Goal: Transaction & Acquisition: Purchase product/service

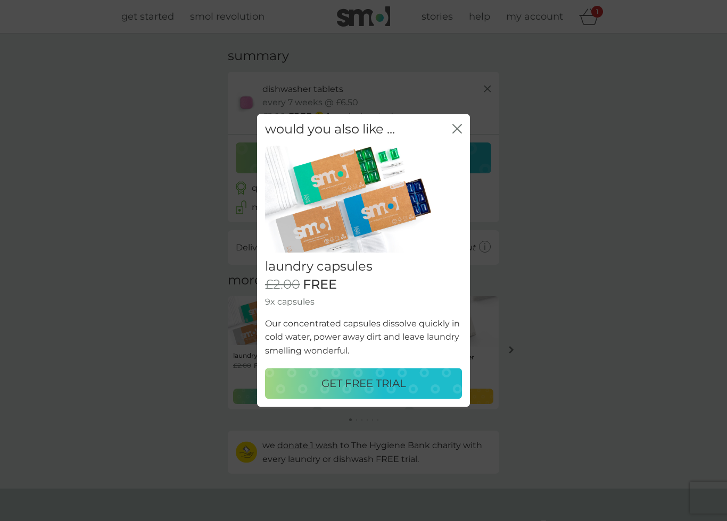
click at [414, 383] on div "GET FREE TRIAL" at bounding box center [364, 384] width 176 height 17
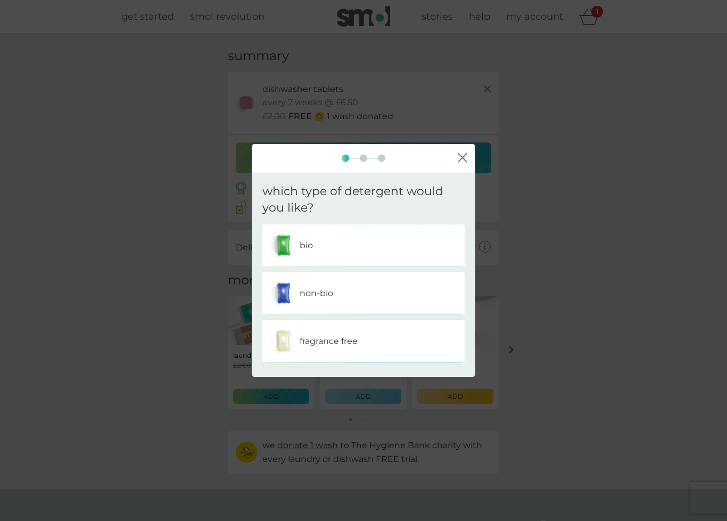
click at [425, 240] on div "bio" at bounding box center [363, 245] width 186 height 27
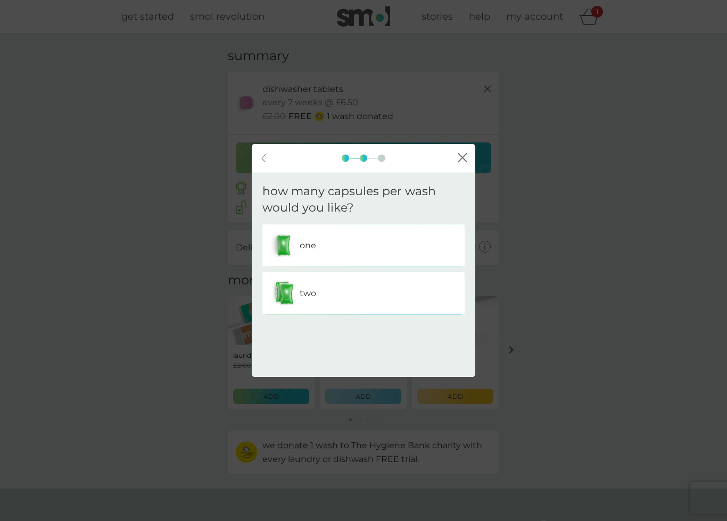
click at [466, 151] on div "back close" at bounding box center [363, 158] width 223 height 29
click at [458, 159] on icon "close" at bounding box center [463, 158] width 10 height 10
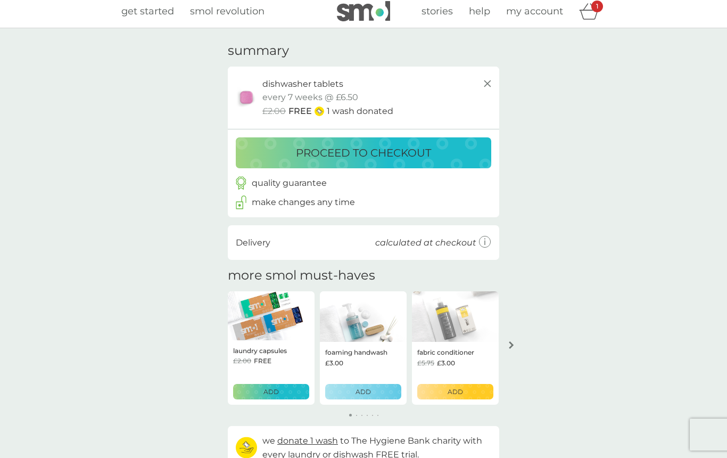
scroll to position [5, 0]
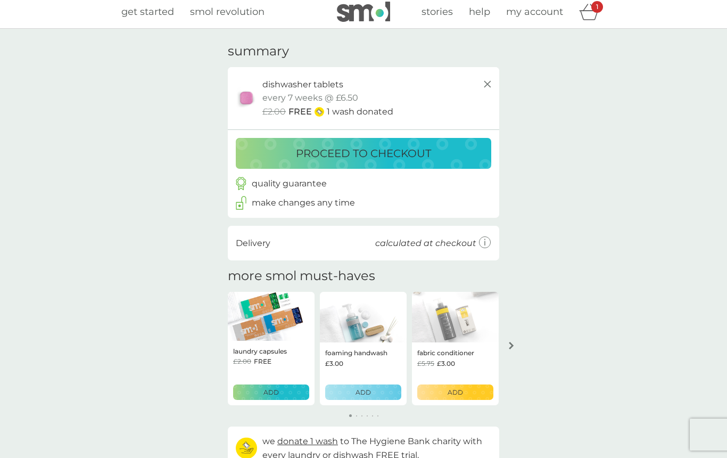
click at [413, 149] on p "proceed to checkout" at bounding box center [363, 153] width 135 height 17
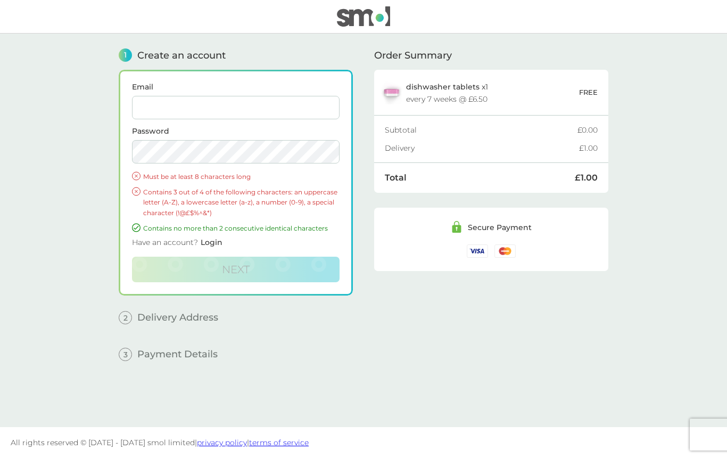
click at [297, 109] on input "Email" at bounding box center [235, 107] width 207 height 23
type input "[EMAIL_ADDRESS][DOMAIN_NAME]"
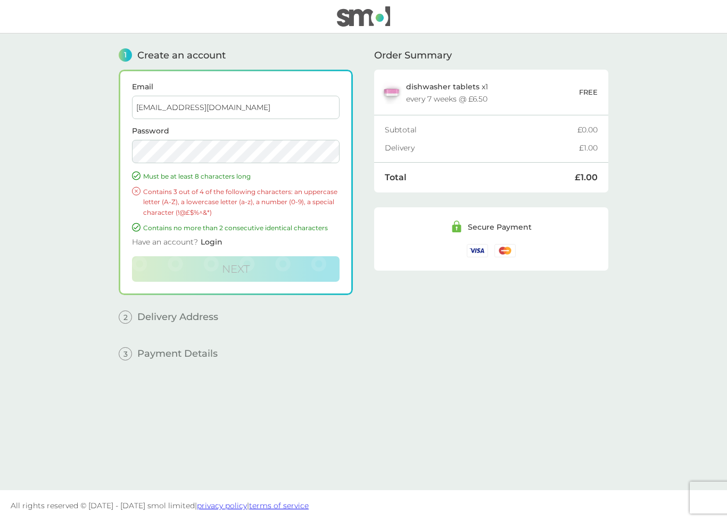
click at [206, 246] on span "Login" at bounding box center [212, 242] width 22 height 10
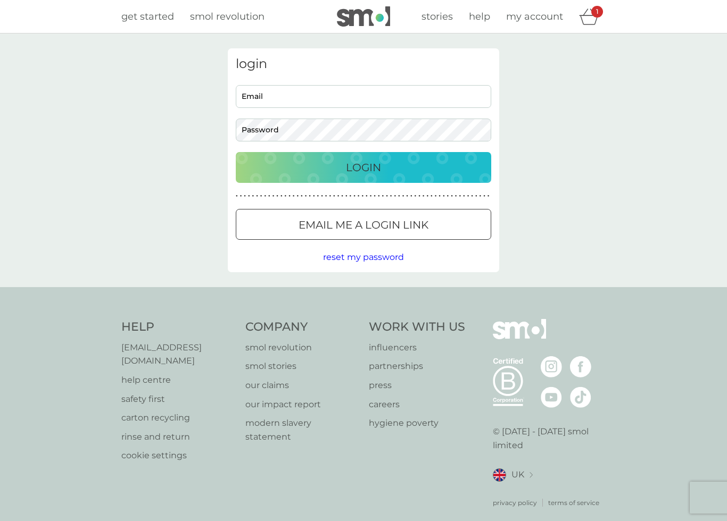
click at [300, 99] on input "Email" at bounding box center [363, 96] width 255 height 23
click at [426, 221] on p "Email me a login link" at bounding box center [363, 225] width 130 height 17
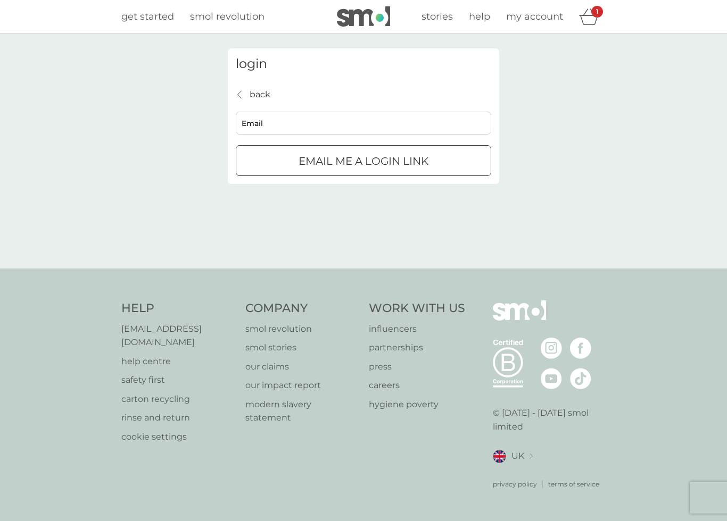
click at [314, 129] on input "Email" at bounding box center [363, 123] width 255 height 23
type input "[EMAIL_ADDRESS][DOMAIN_NAME]"
click at [411, 162] on p "Email me a login link" at bounding box center [363, 161] width 130 height 17
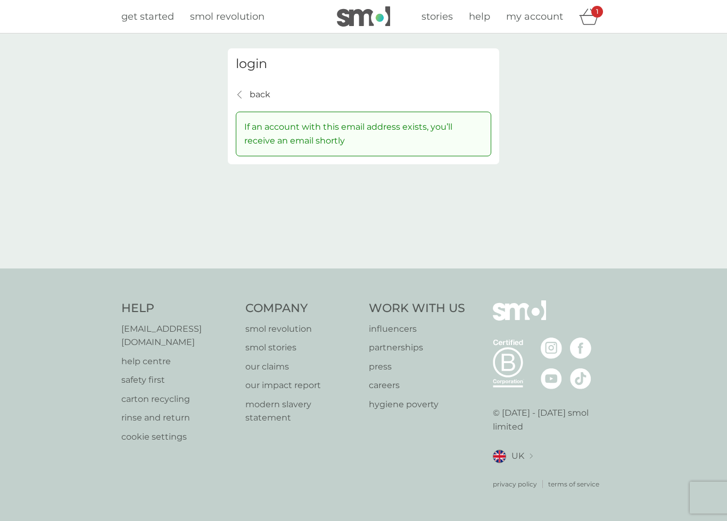
click at [705, 268] on div "login back back If an account with this email address exists, you’ll receive an…" at bounding box center [363, 151] width 727 height 235
click at [591, 16] on icon "basket" at bounding box center [589, 20] width 18 height 10
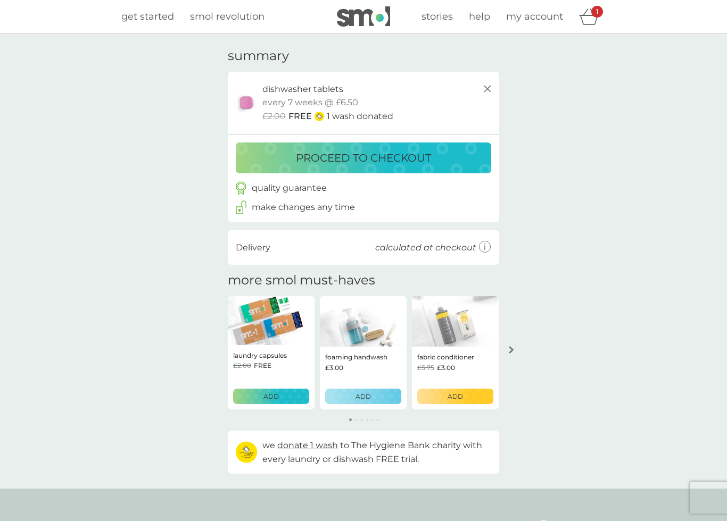
click at [438, 149] on div "proceed to checkout" at bounding box center [363, 157] width 234 height 17
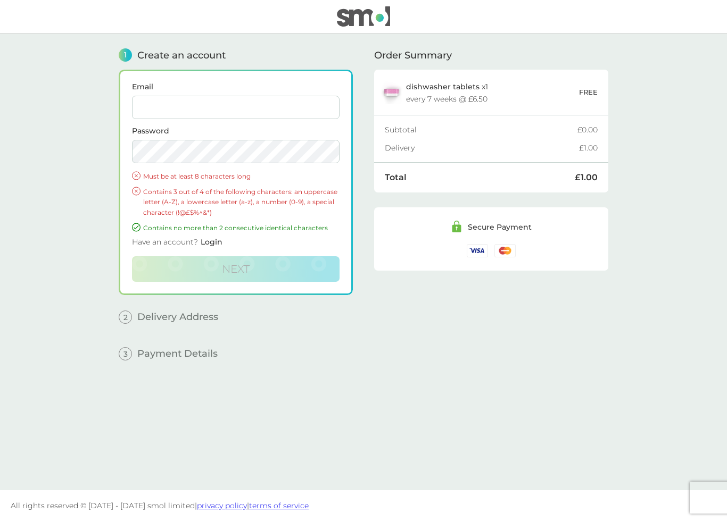
click at [499, 228] on div "Secure Payment" at bounding box center [500, 226] width 64 height 7
